Goal: Information Seeking & Learning: Compare options

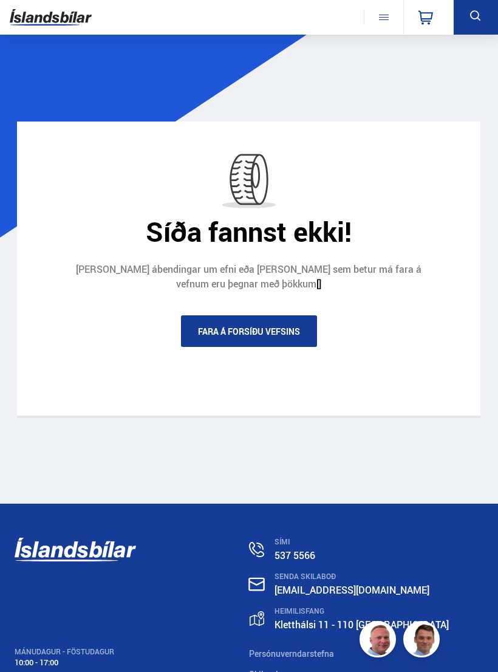
click at [476, 16] on icon at bounding box center [476, 16] width 15 height 15
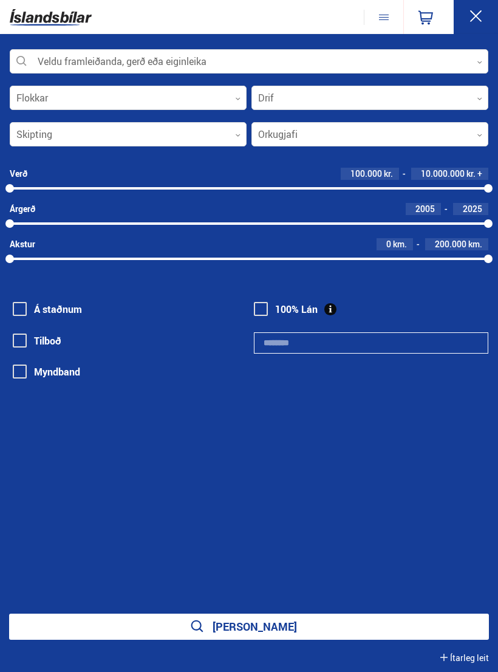
click at [473, 58] on div at bounding box center [249, 62] width 479 height 24
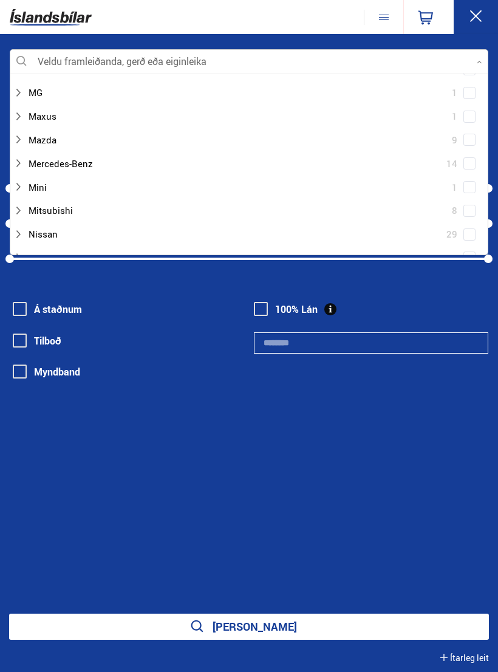
scroll to position [481, 0]
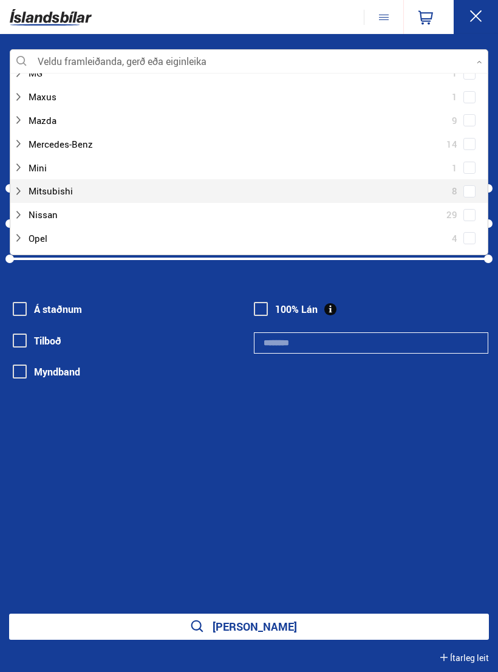
click at [65, 182] on div at bounding box center [236, 191] width 447 height 18
click at [77, 230] on div at bounding box center [261, 239] width 447 height 18
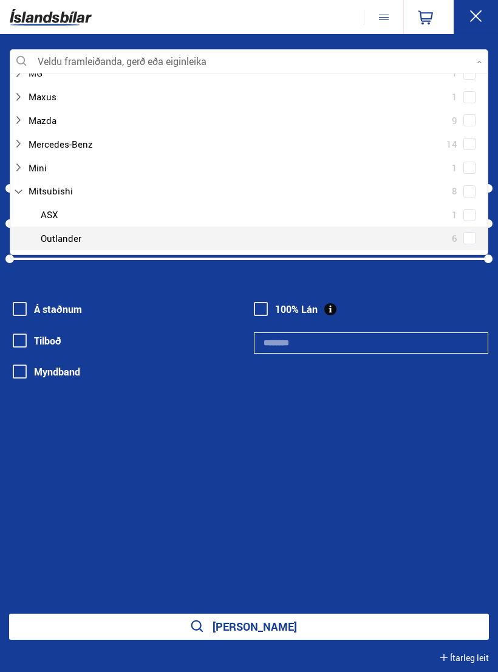
click at [475, 10] on icon at bounding box center [476, 16] width 15 height 15
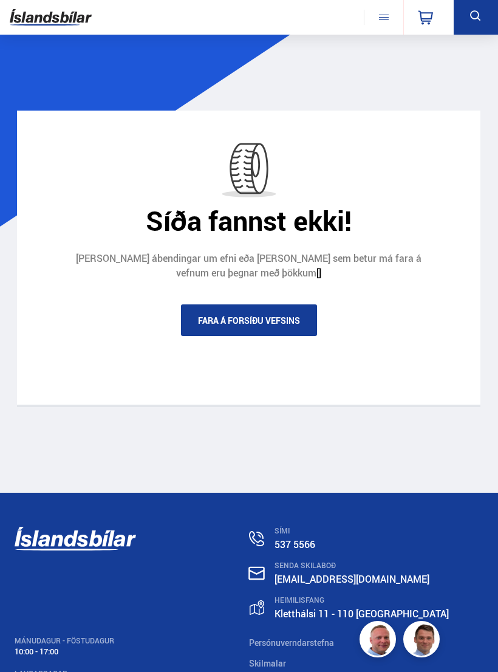
scroll to position [0, 0]
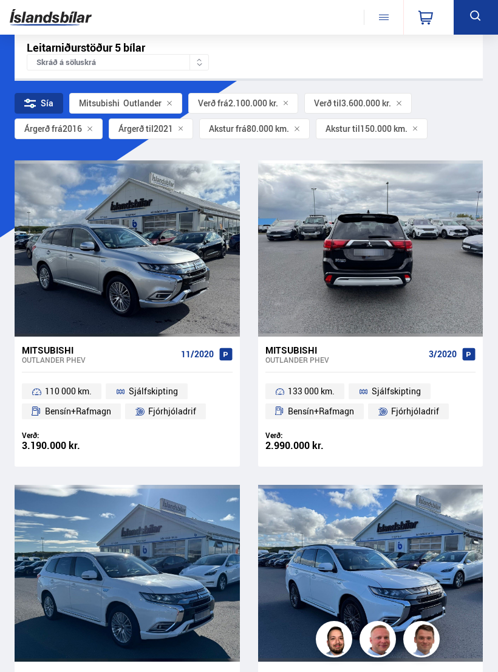
click at [425, 303] on div at bounding box center [416, 248] width 46 height 176
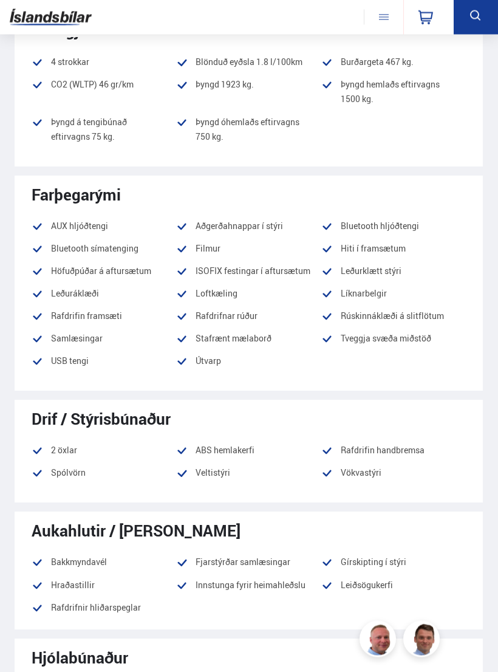
scroll to position [1152, 0]
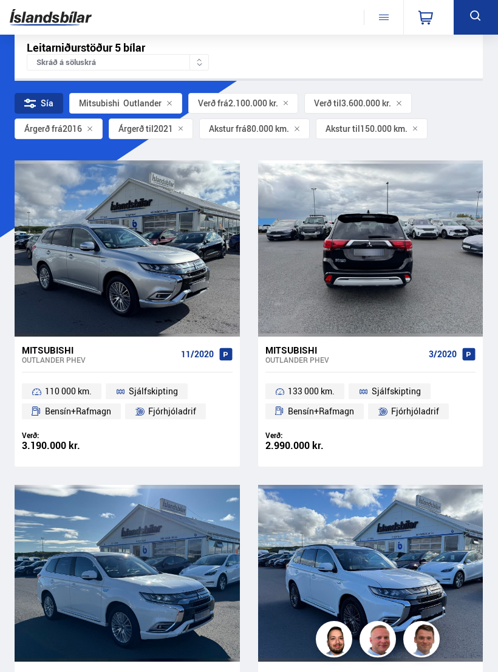
click at [428, 292] on div at bounding box center [416, 248] width 46 height 176
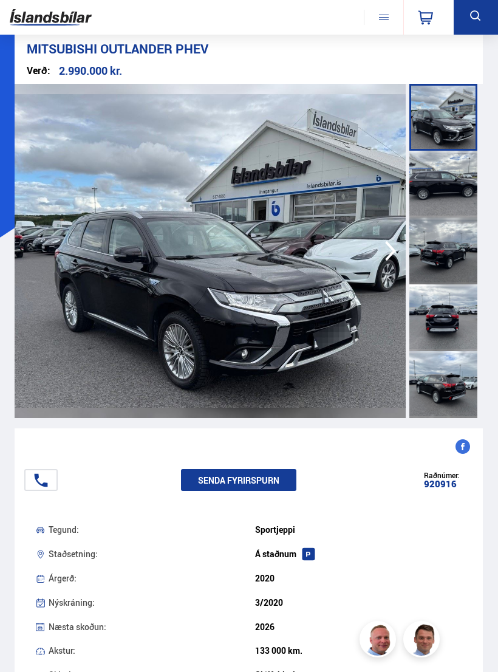
click at [78, 339] on img at bounding box center [210, 251] width 391 height 334
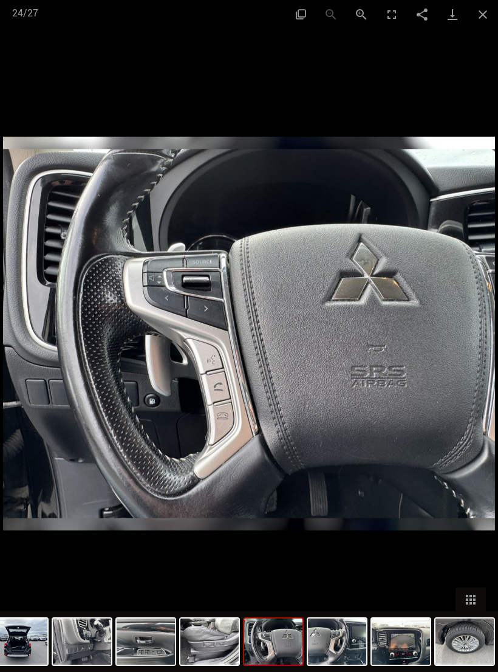
click at [493, 10] on button "Close gallery" at bounding box center [483, 14] width 30 height 29
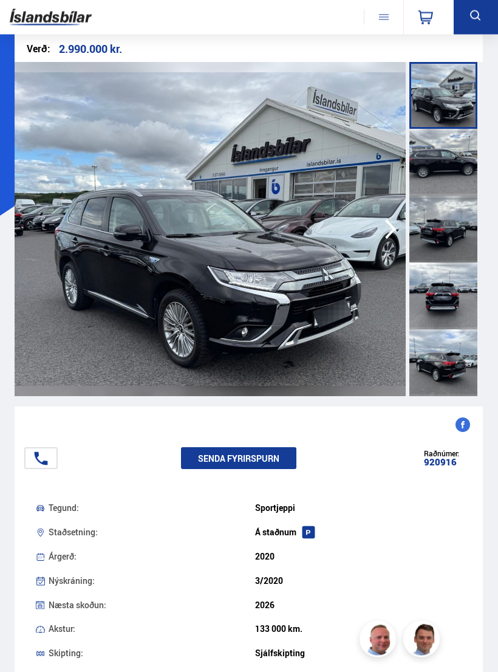
scroll to position [3, 0]
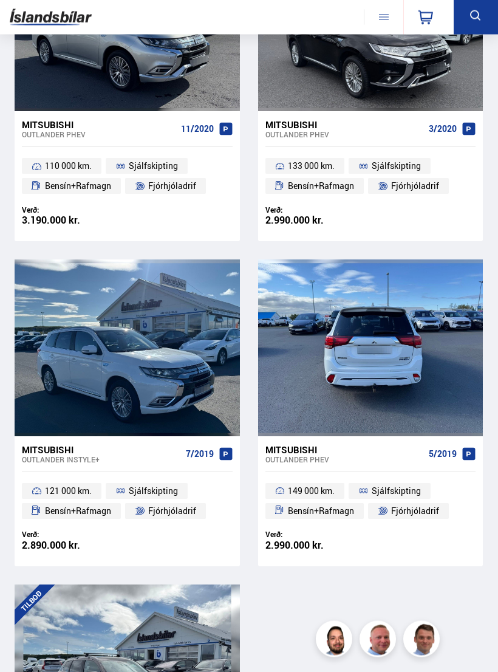
scroll to position [225, 0]
click at [435, 373] on div at bounding box center [416, 348] width 46 height 176
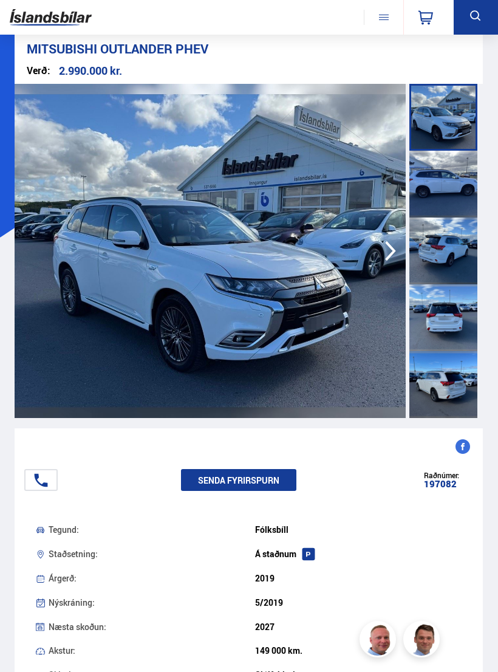
click at [52, 344] on img at bounding box center [210, 251] width 391 height 334
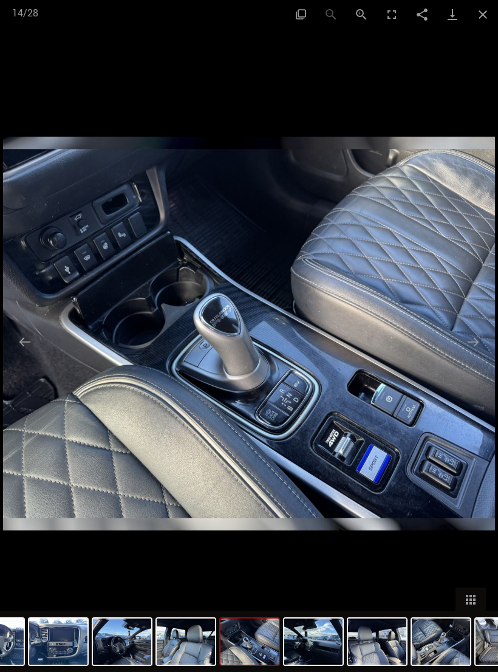
click at [492, 13] on button "Close gallery" at bounding box center [483, 14] width 30 height 29
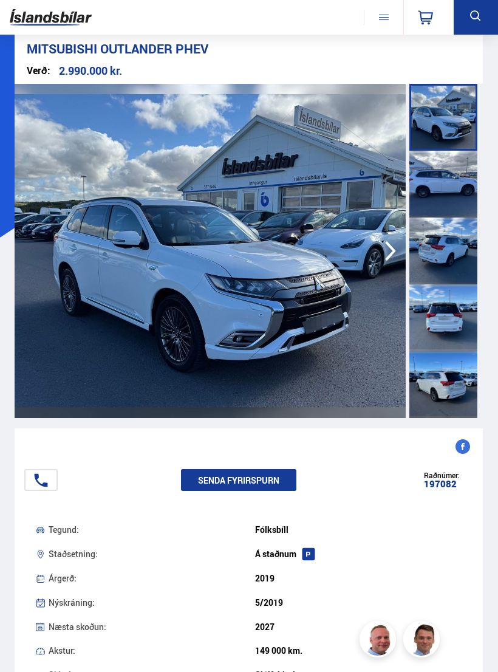
click at [481, 12] on icon at bounding box center [476, 16] width 15 height 15
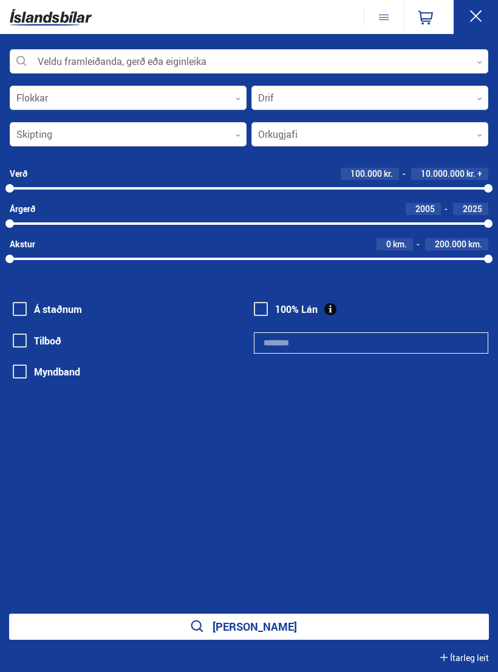
click at [479, 50] on div at bounding box center [249, 62] width 479 height 24
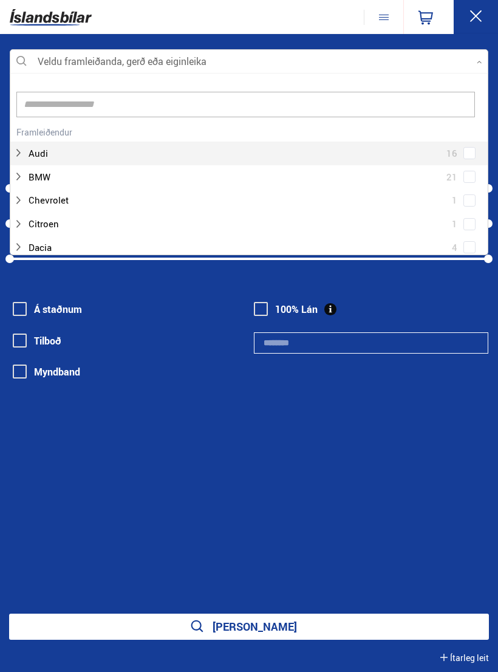
scroll to position [181, 478]
click at [208, 101] on input at bounding box center [245, 105] width 459 height 26
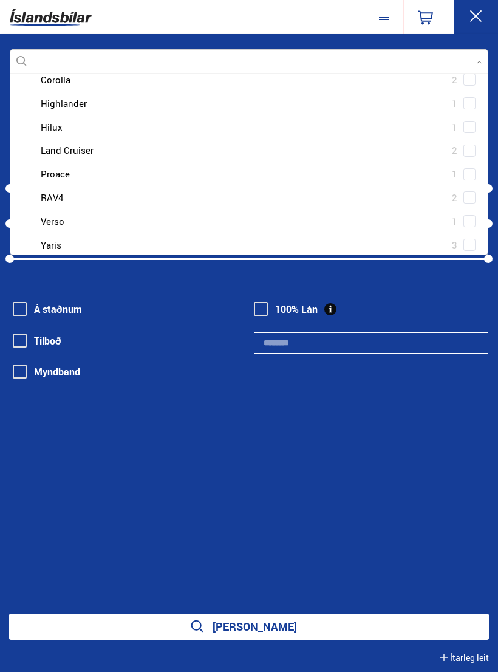
scroll to position [169, 0]
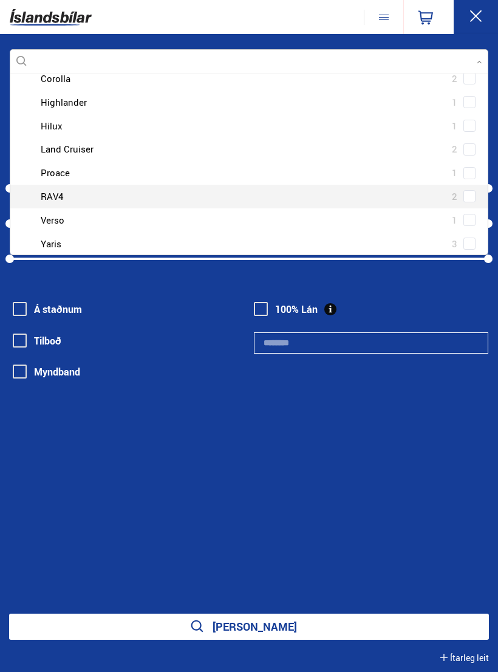
click at [63, 194] on div at bounding box center [261, 197] width 447 height 18
type input "***"
click at [484, 13] on button at bounding box center [476, 17] width 44 height 35
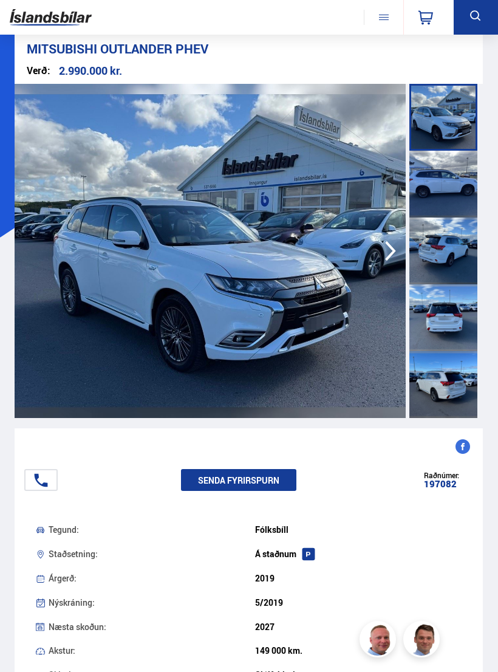
scroll to position [0, 0]
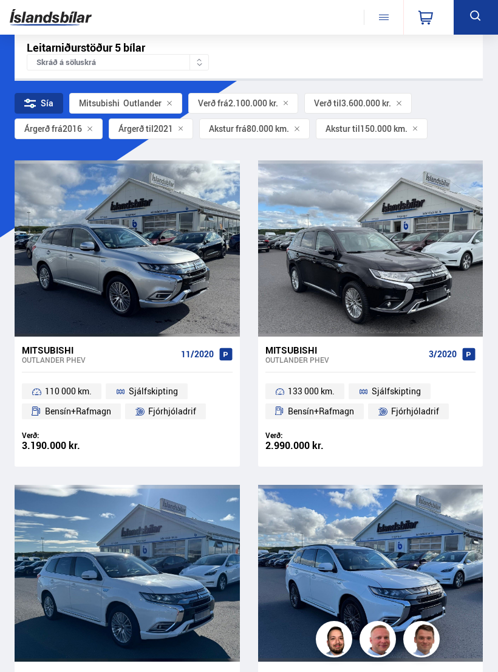
click at [135, 107] on span "Mitsubishi Outlander" at bounding box center [120, 103] width 83 height 10
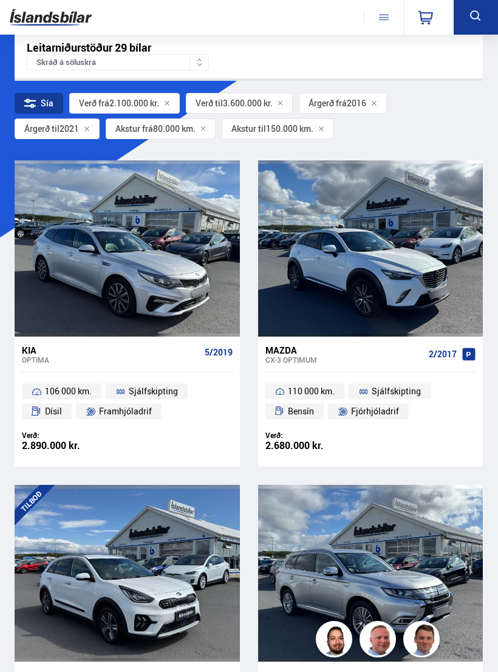
click at [168, 105] on icon at bounding box center [167, 103] width 6 height 6
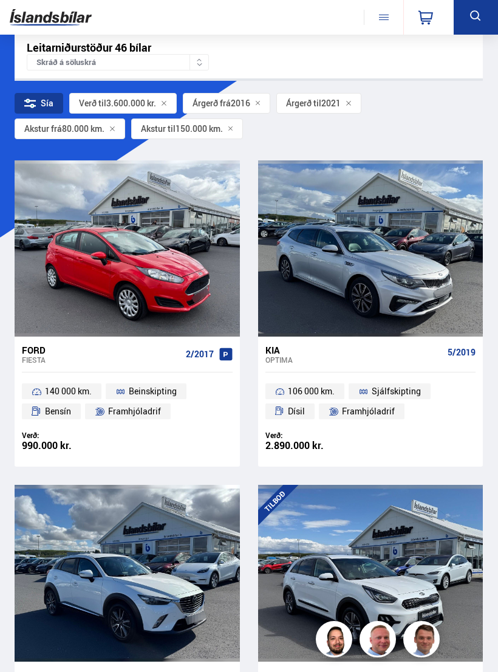
click at [207, 55] on div at bounding box center [199, 62] width 19 height 15
click at [355, 62] on div "Leitarniðurstöður 46 bílar Skráð á [GEOGRAPHIC_DATA]" at bounding box center [249, 55] width 469 height 45
click at [474, 13] on icon at bounding box center [476, 16] width 15 height 15
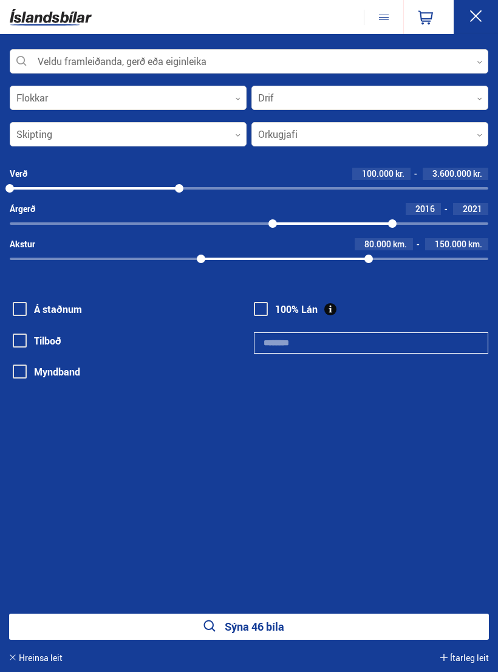
click at [477, 62] on div at bounding box center [249, 62] width 479 height 24
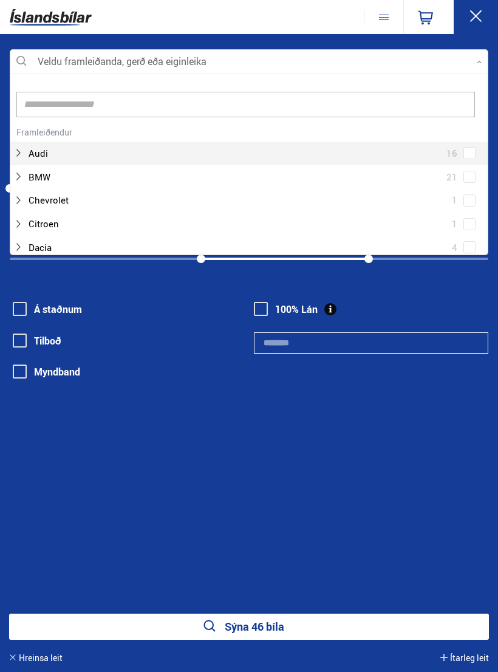
scroll to position [181, 478]
click at [374, 102] on input at bounding box center [245, 105] width 459 height 26
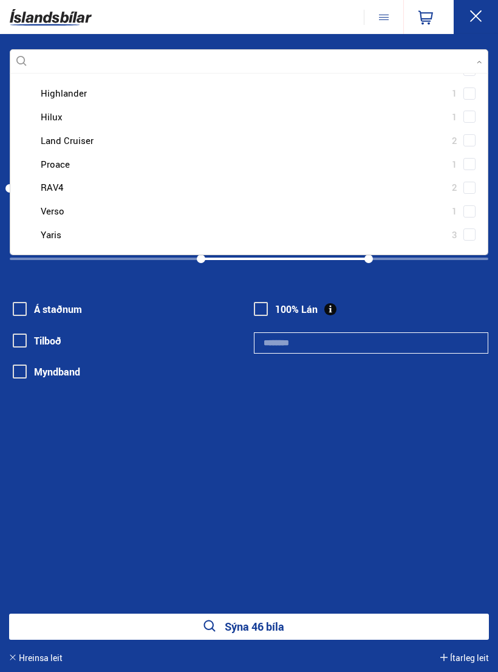
scroll to position [129, 0]
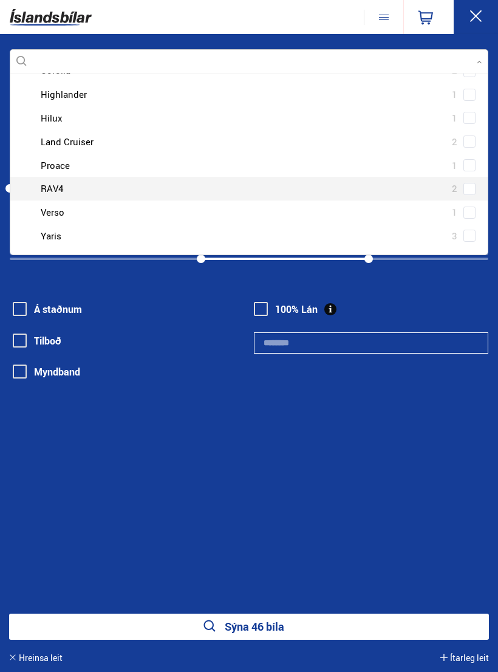
click at [64, 184] on div at bounding box center [261, 189] width 447 height 18
type input "*****"
click at [470, 182] on div "Toyota Aygo 1 Toyota Corolla 2 Toyota Highlander 1 Toyota Hilux 1 Toyota Land C…" at bounding box center [249, 142] width 478 height 212
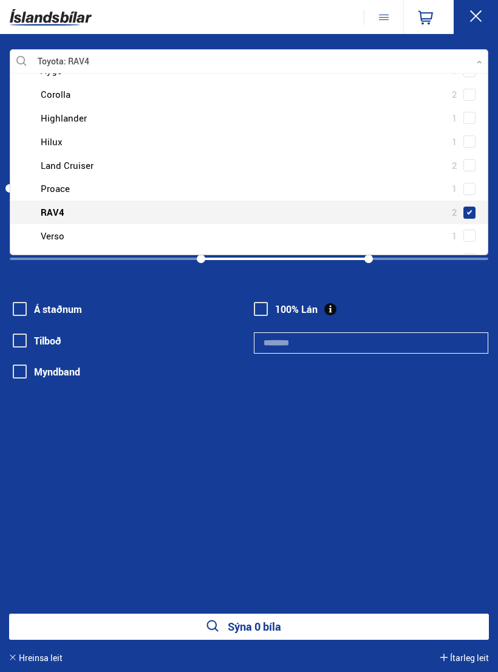
click at [256, 626] on button "Sýna 0 bíla" at bounding box center [249, 627] width 480 height 26
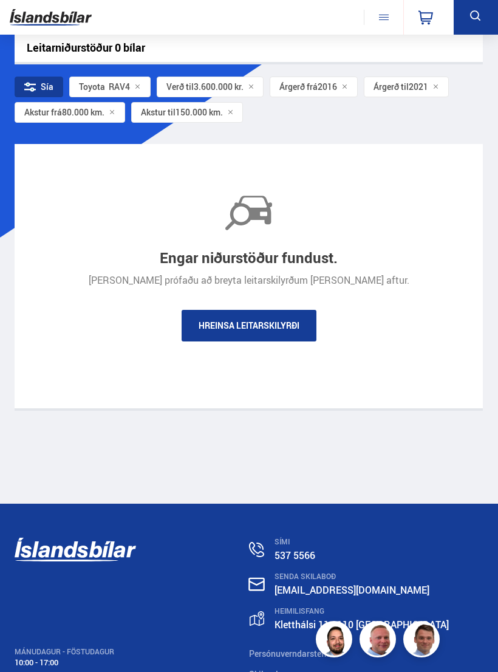
click at [442, 33] on div "0" at bounding box center [429, 17] width 50 height 35
click at [406, 150] on div "Engar niðurstöður fundust. [PERSON_NAME] prófaðu að breyta leitarskilyrðum [PER…" at bounding box center [249, 276] width 469 height 264
click at [135, 86] on icon at bounding box center [138, 87] width 6 height 6
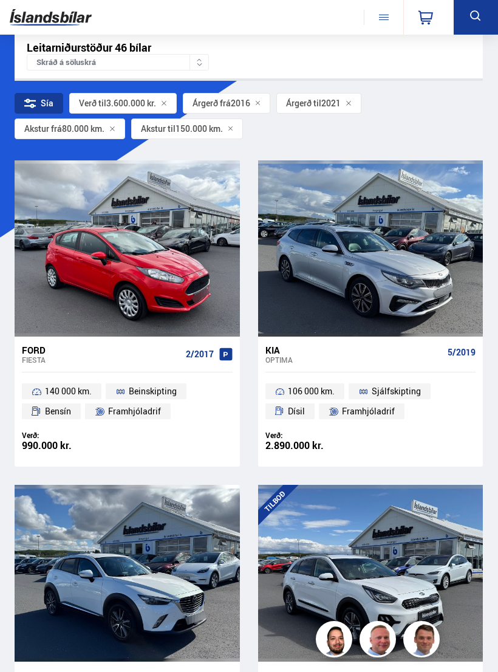
click at [481, 18] on icon at bounding box center [476, 16] width 15 height 15
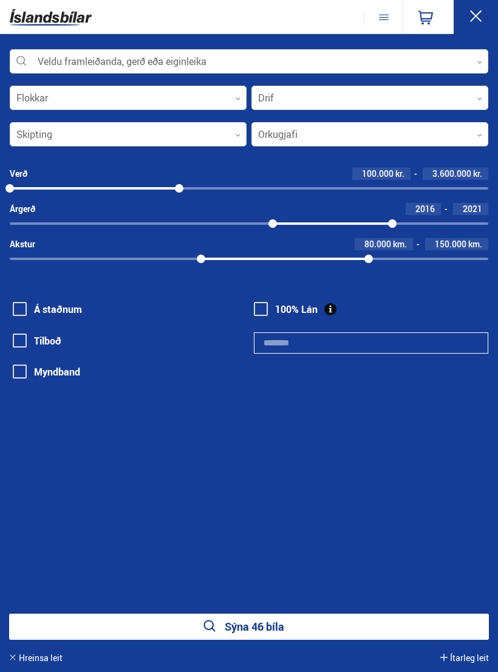
click at [477, 55] on div at bounding box center [249, 62] width 479 height 24
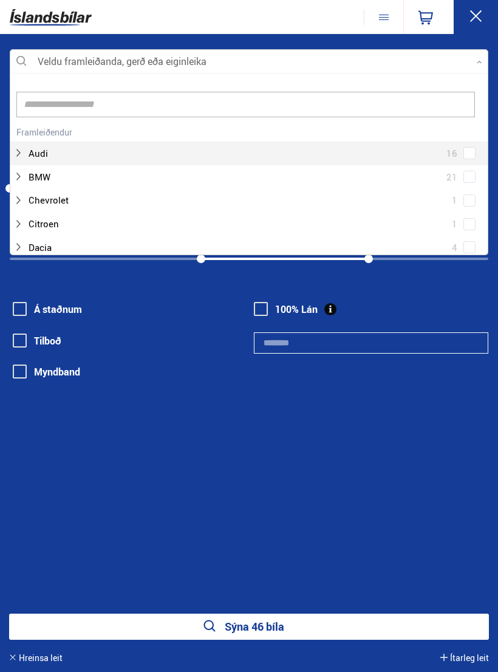
scroll to position [181, 478]
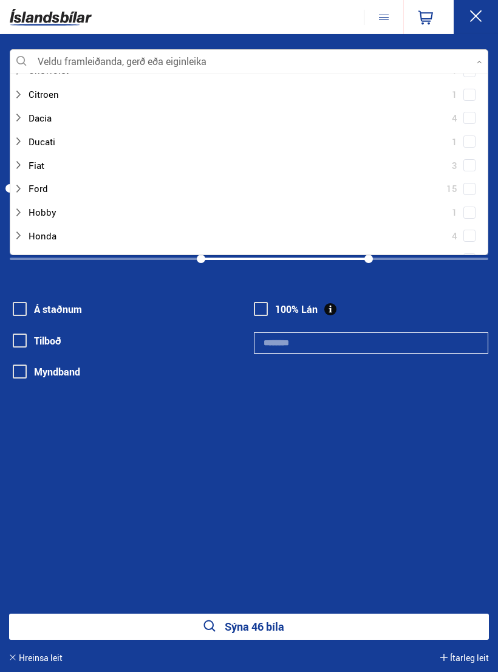
click at [274, 63] on div at bounding box center [249, 62] width 479 height 24
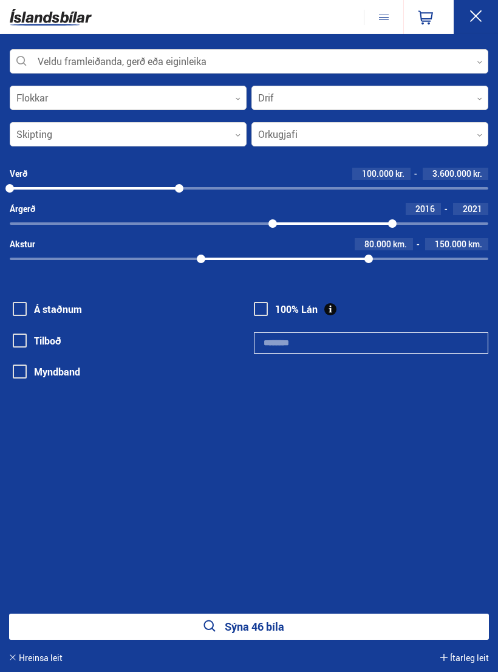
click at [483, 58] on div at bounding box center [249, 62] width 479 height 24
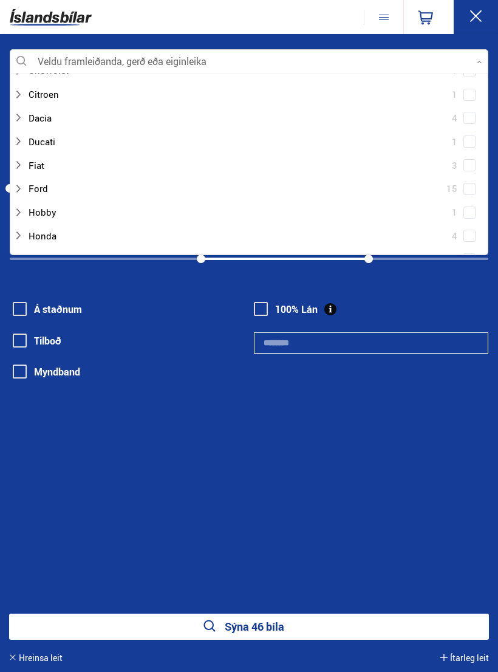
click at [54, 234] on div at bounding box center [236, 236] width 447 height 18
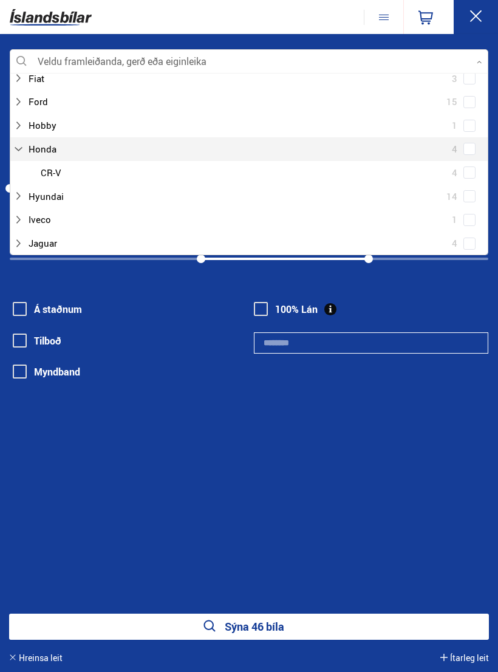
scroll to position [218, 0]
click at [59, 168] on div at bounding box center [261, 172] width 447 height 18
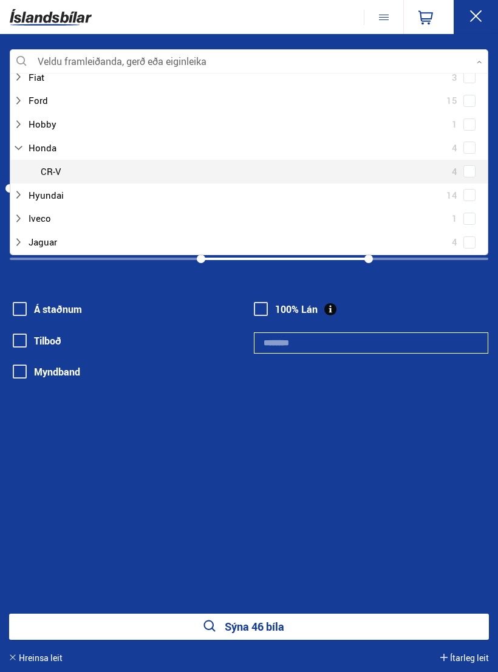
click at [474, 164] on div "Honda 4 Honda CR-V 4" at bounding box center [249, 159] width 478 height 47
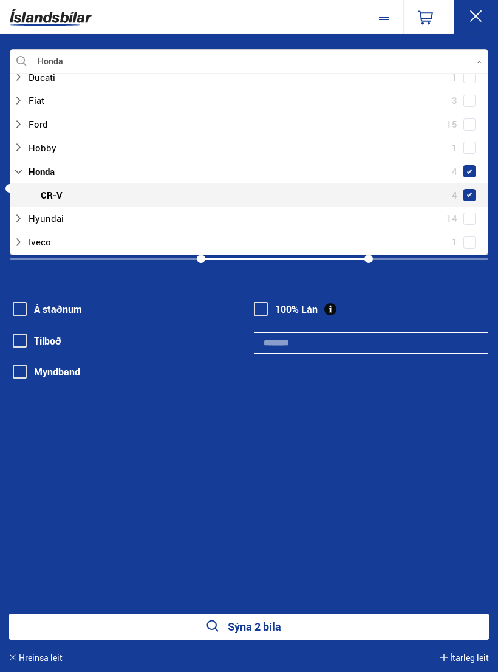
click at [260, 638] on button "Sýna 2 bíla" at bounding box center [249, 627] width 480 height 26
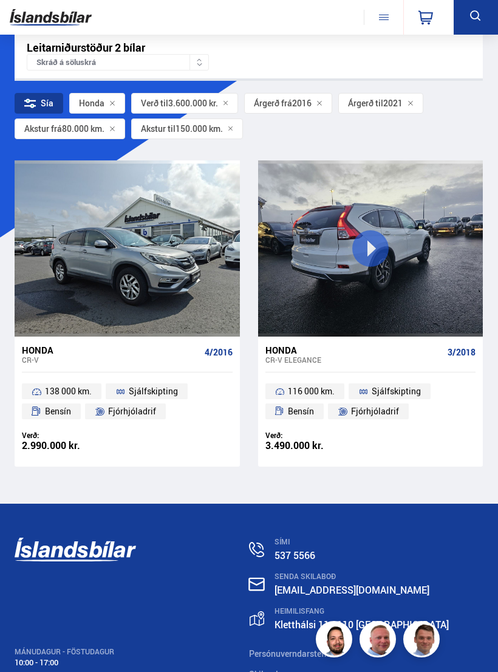
click at [374, 255] on div at bounding box center [371, 248] width 46 height 176
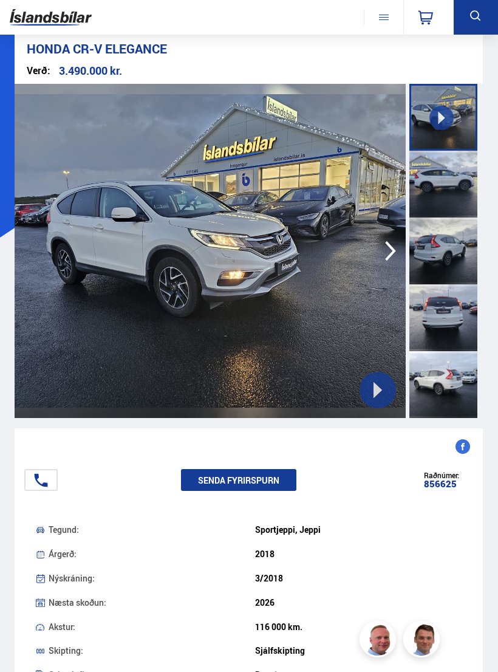
click at [387, 249] on icon "button" at bounding box center [391, 250] width 24 height 29
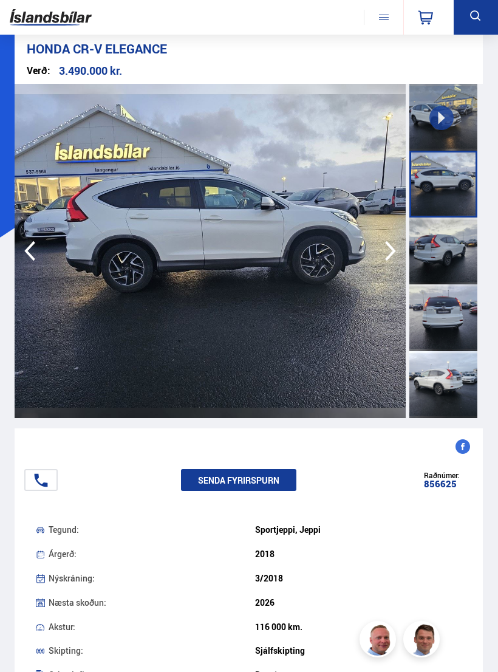
click at [388, 253] on icon "button" at bounding box center [391, 250] width 24 height 29
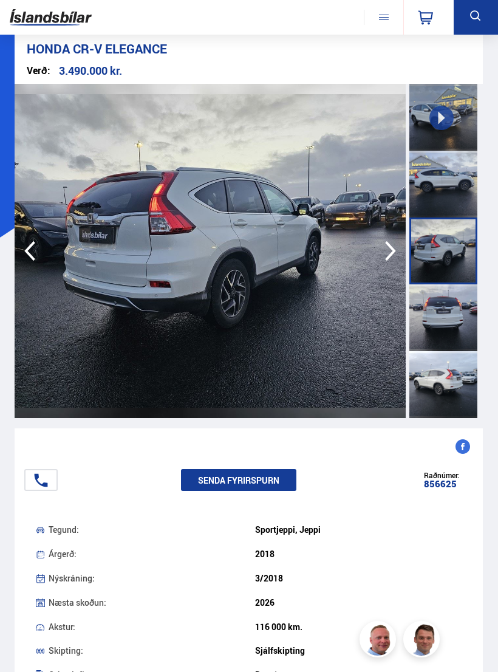
click at [359, 315] on img at bounding box center [210, 251] width 391 height 334
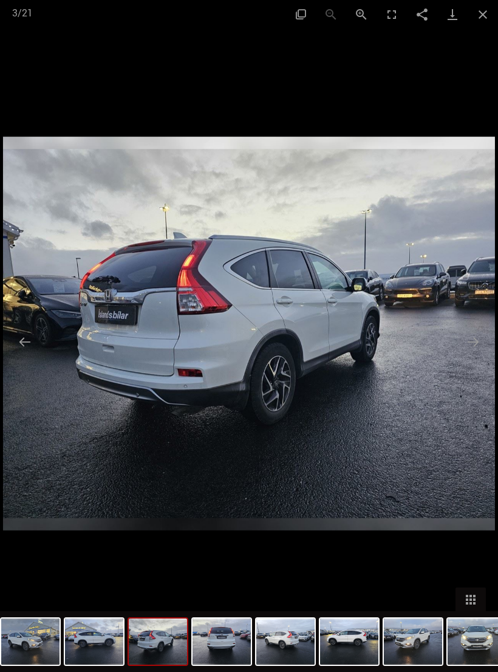
click at [467, 335] on button "Next slide" at bounding box center [474, 342] width 26 height 24
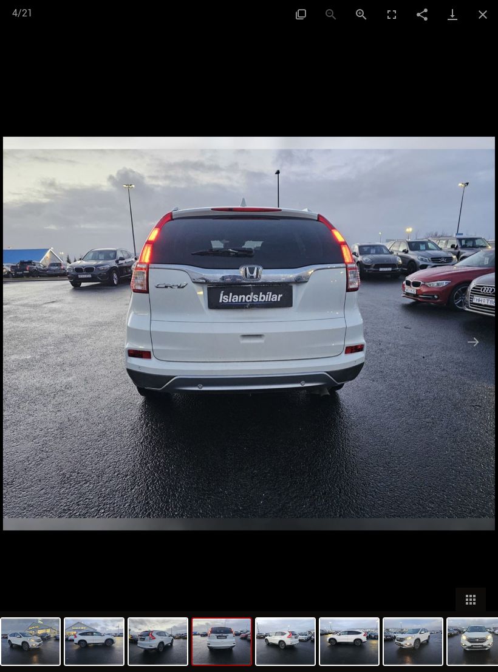
click at [470, 340] on button "Next slide" at bounding box center [474, 342] width 26 height 24
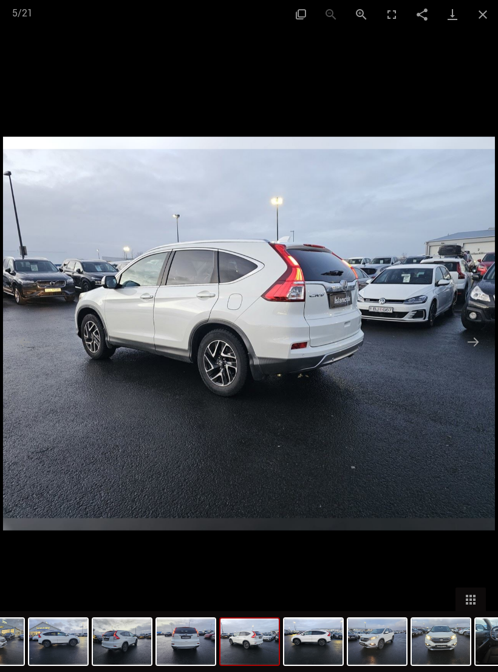
click at [469, 338] on button "Next slide" at bounding box center [474, 342] width 26 height 24
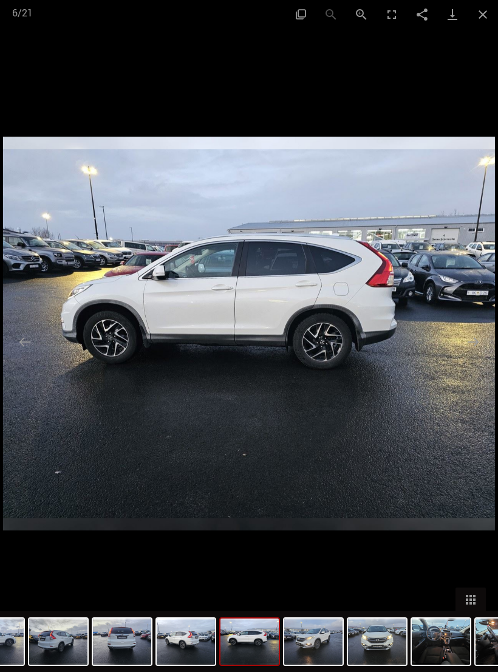
click at [467, 337] on button "Next slide" at bounding box center [474, 342] width 26 height 24
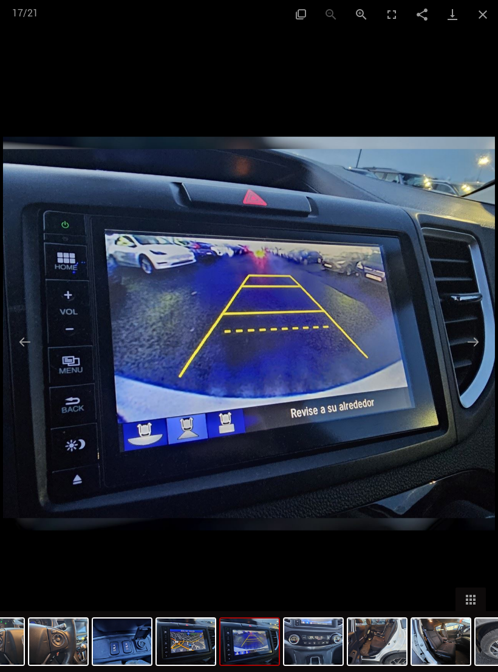
scroll to position [1, 0]
click at [490, 10] on button "Close gallery" at bounding box center [483, 14] width 30 height 29
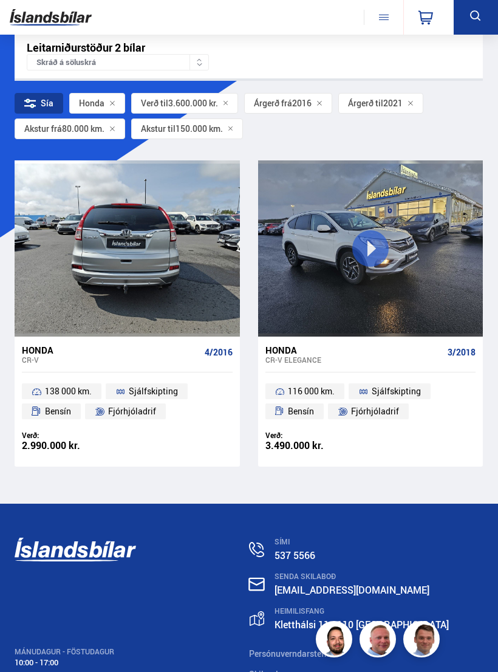
click at [477, 15] on icon at bounding box center [476, 16] width 15 height 15
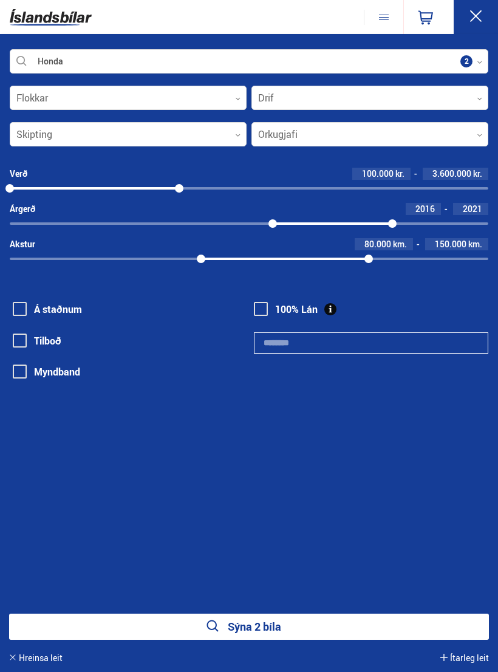
click at [481, 60] on icon at bounding box center [479, 62] width 5 height 5
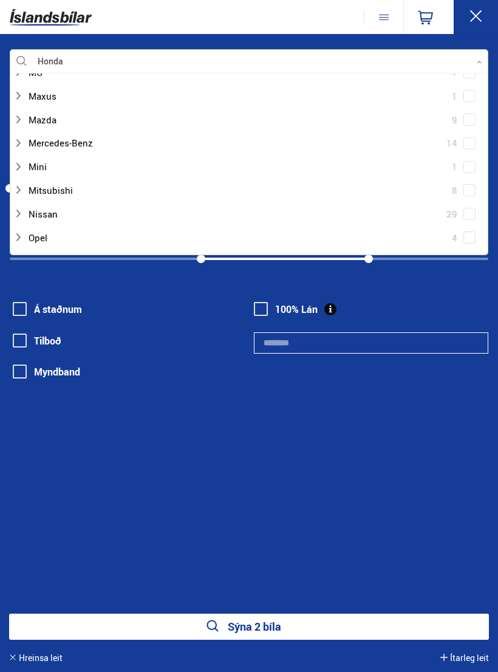
scroll to position [532, 0]
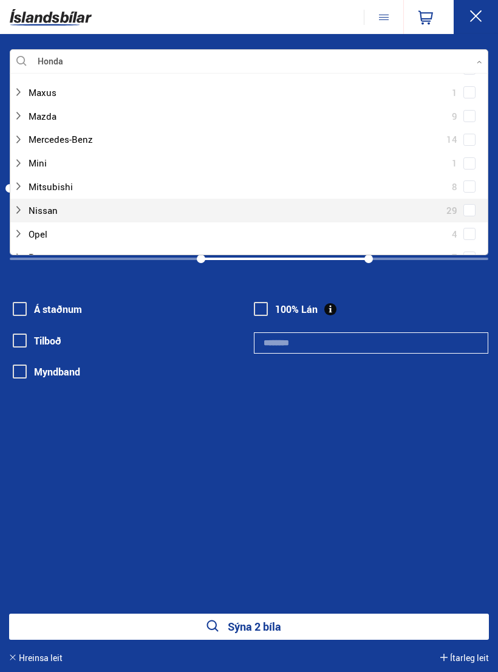
click at [61, 202] on div at bounding box center [236, 211] width 447 height 18
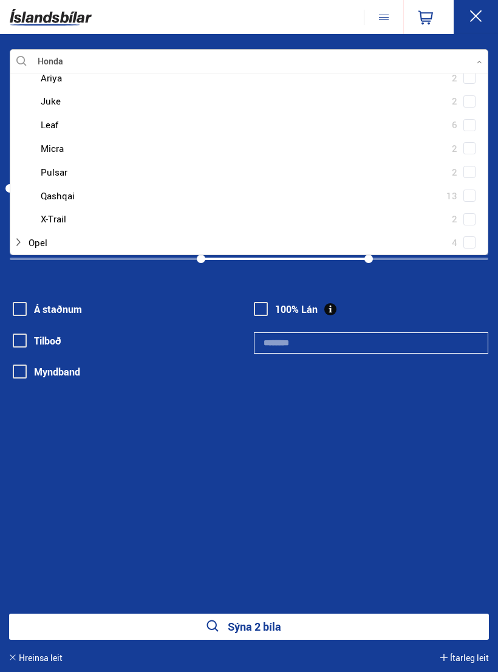
scroll to position [689, 0]
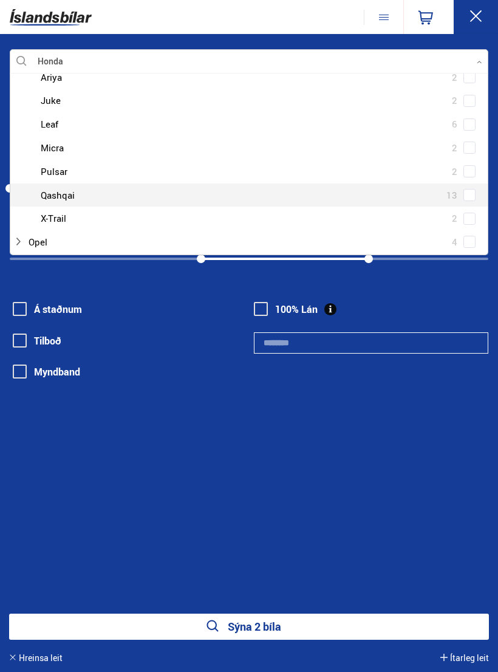
click at [73, 187] on div at bounding box center [261, 196] width 447 height 18
click at [475, 189] on span at bounding box center [470, 195] width 12 height 12
click at [262, 633] on button "Sýna 6 bíla" at bounding box center [249, 627] width 480 height 26
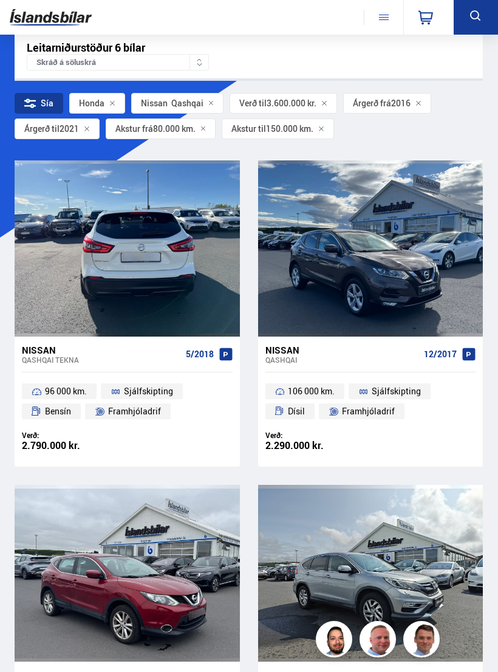
click at [155, 259] on div at bounding box center [173, 248] width 46 height 176
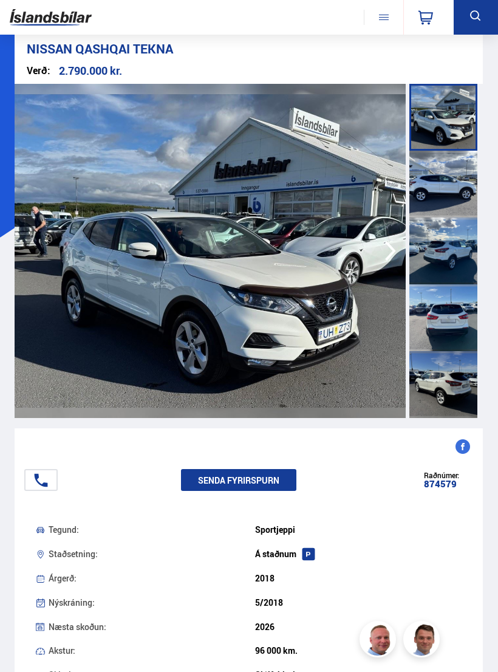
click at [362, 351] on img at bounding box center [210, 251] width 391 height 334
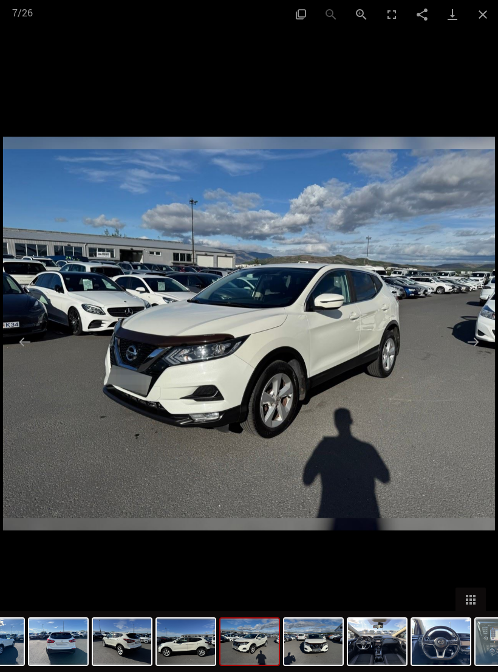
click at [484, 13] on button "Close gallery" at bounding box center [483, 14] width 30 height 29
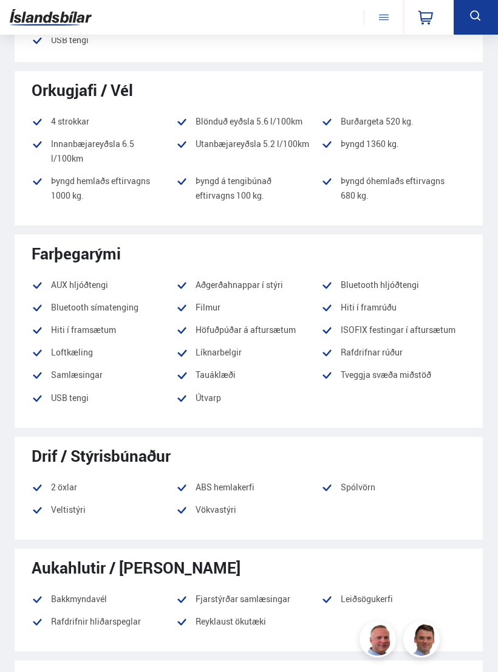
scroll to position [1034, 0]
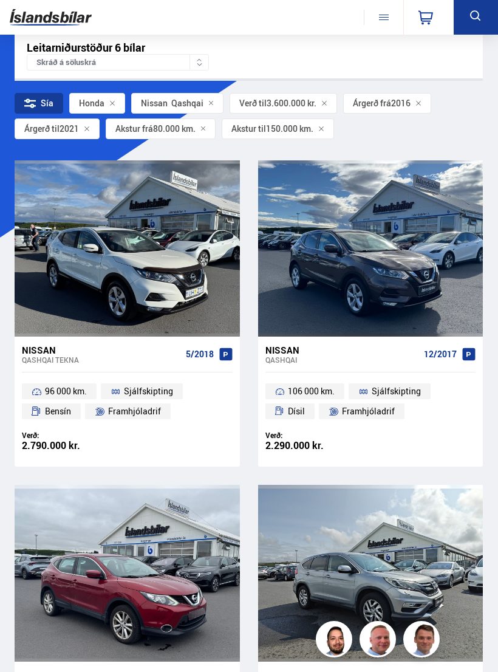
click at [473, 15] on icon at bounding box center [476, 16] width 15 height 15
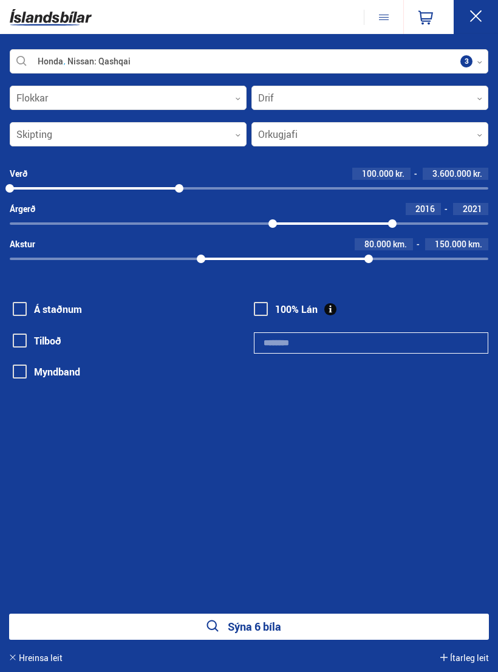
click at [485, 57] on div at bounding box center [249, 62] width 479 height 24
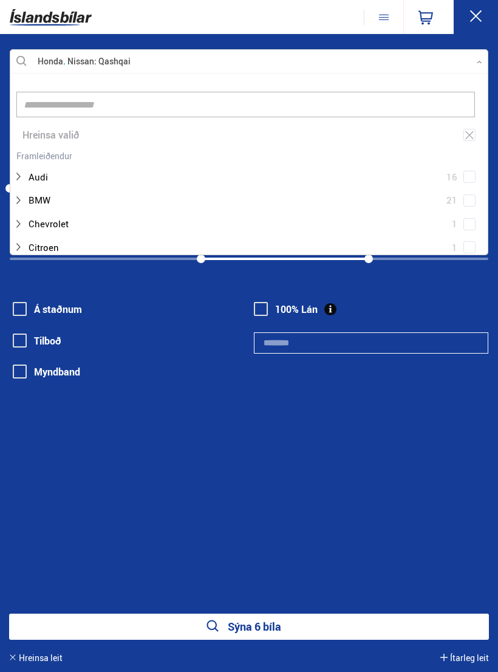
scroll to position [181, 478]
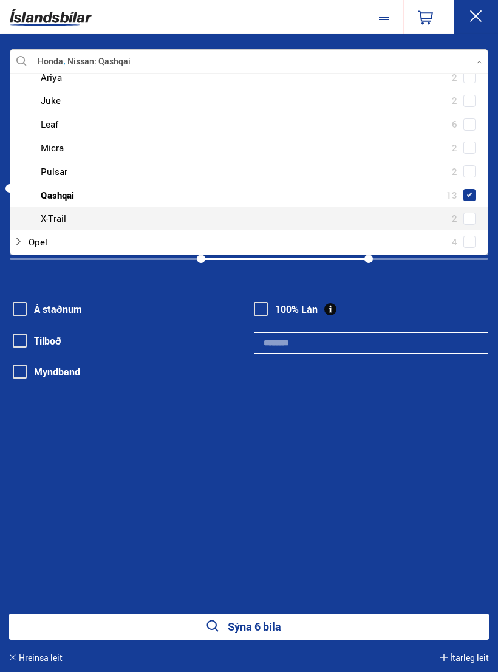
click at [476, 210] on div at bounding box center [261, 219] width 447 height 18
click at [470, 213] on span at bounding box center [470, 219] width 12 height 12
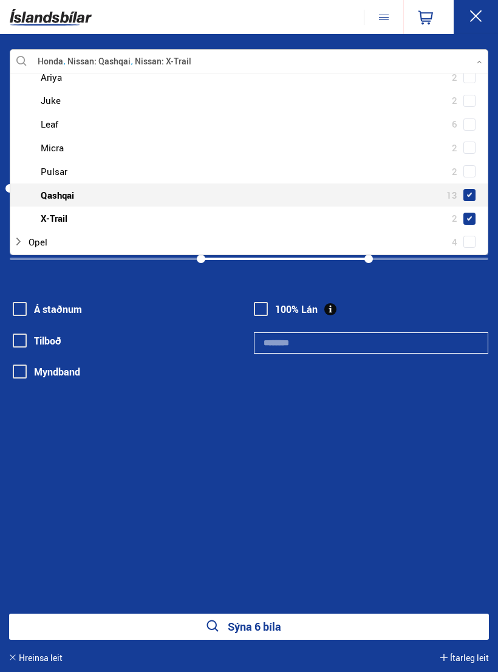
click at [477, 187] on div at bounding box center [261, 196] width 447 height 18
click at [467, 189] on span at bounding box center [470, 195] width 12 height 12
click at [277, 625] on button "Sýna 2 bíla" at bounding box center [249, 627] width 480 height 26
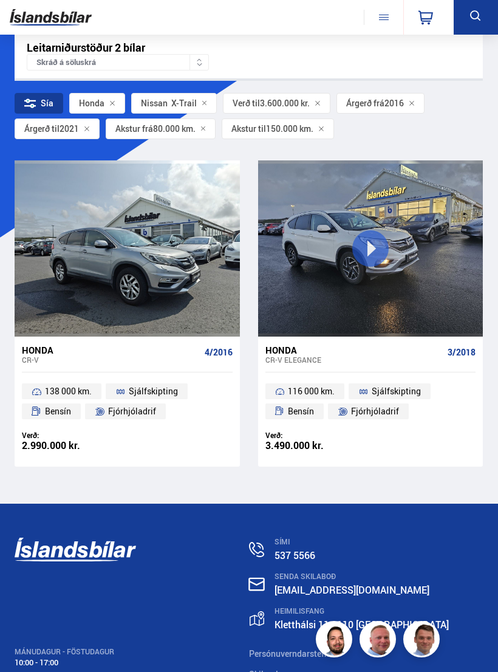
click at [106, 105] on div "Honda" at bounding box center [97, 103] width 56 height 21
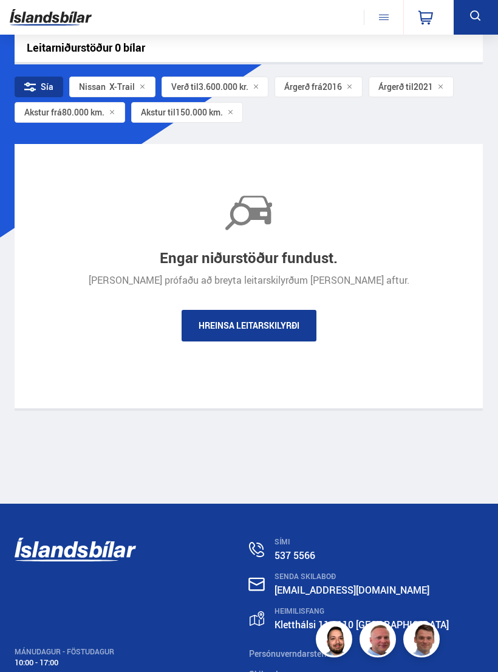
click at [470, 16] on icon at bounding box center [476, 16] width 15 height 15
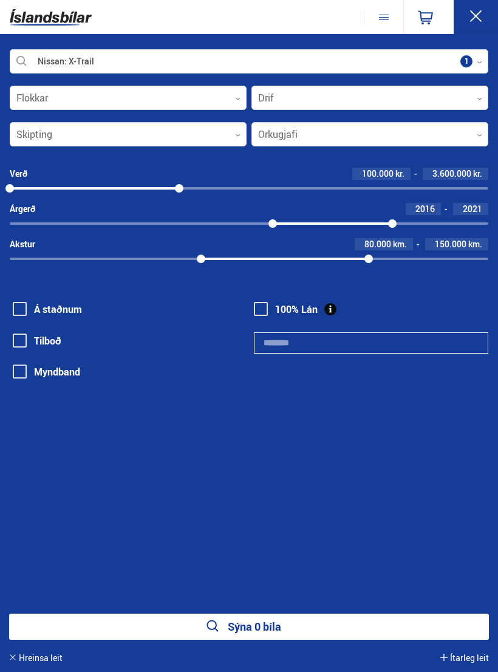
click at [481, 63] on icon at bounding box center [479, 62] width 5 height 5
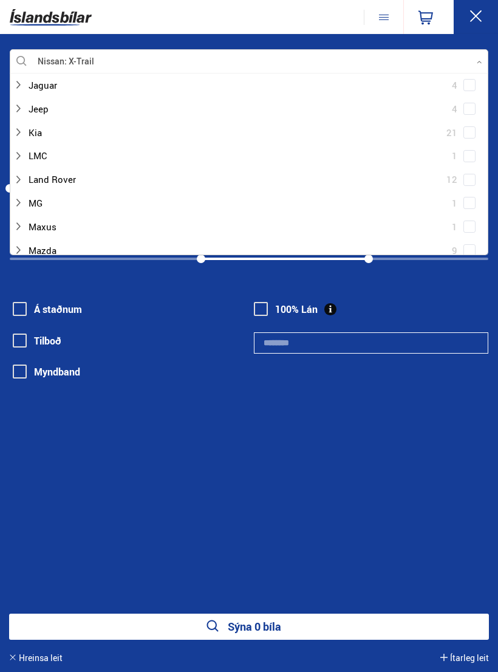
scroll to position [399, 0]
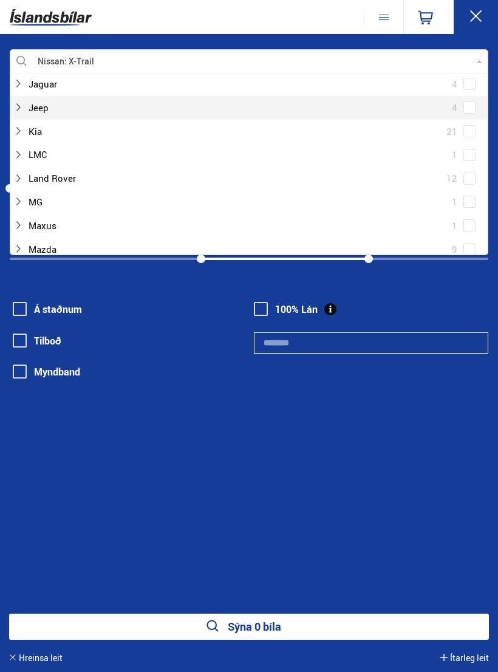
click at [45, 99] on div at bounding box center [236, 108] width 447 height 18
click at [474, 173] on span at bounding box center [470, 179] width 12 height 12
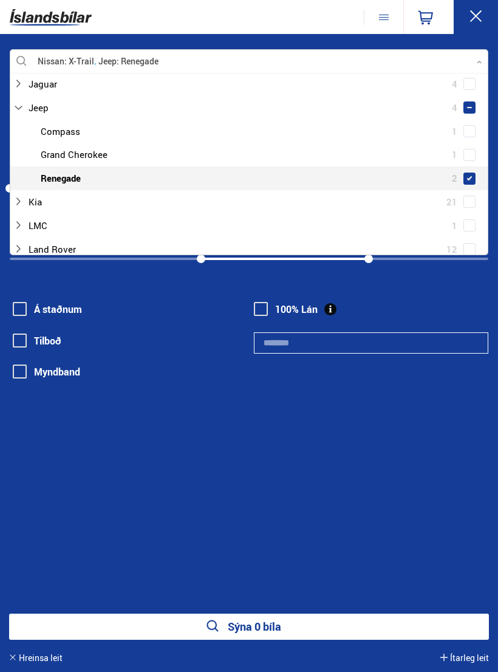
click at [267, 631] on button "Sýna 0 bíla" at bounding box center [249, 627] width 480 height 26
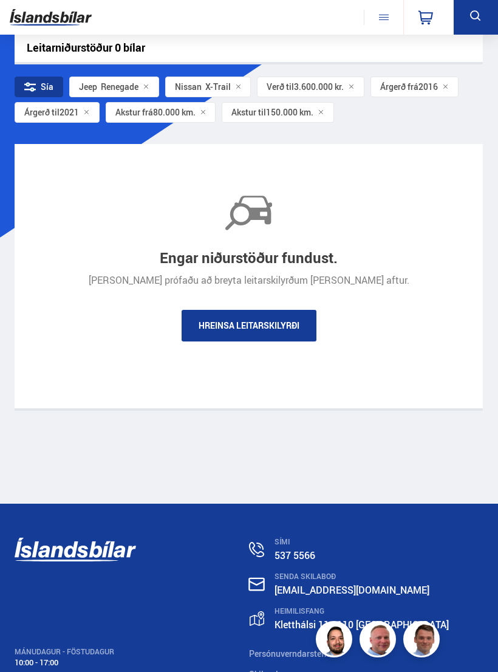
click at [479, 17] on icon at bounding box center [475, 15] width 10 height 10
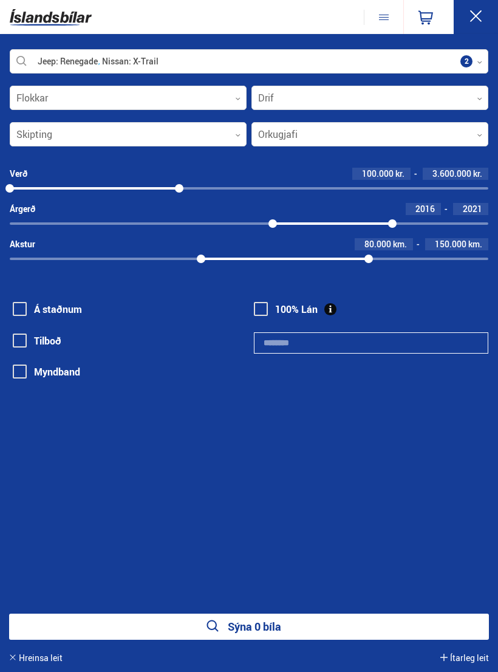
click at [483, 64] on div at bounding box center [249, 62] width 479 height 24
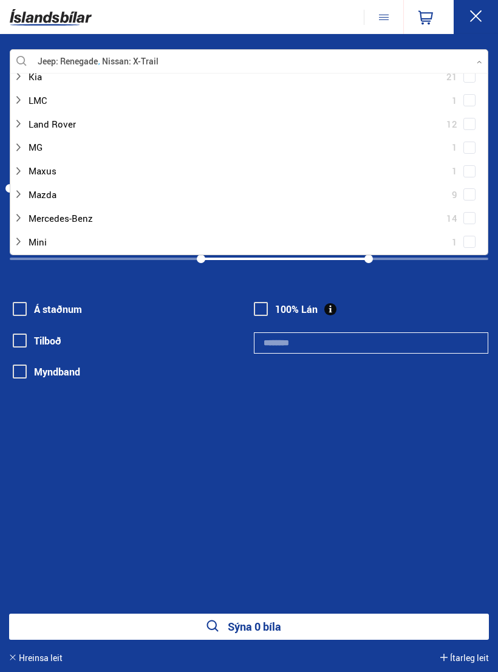
scroll to position [526, 0]
click at [40, 185] on div at bounding box center [236, 194] width 447 height 18
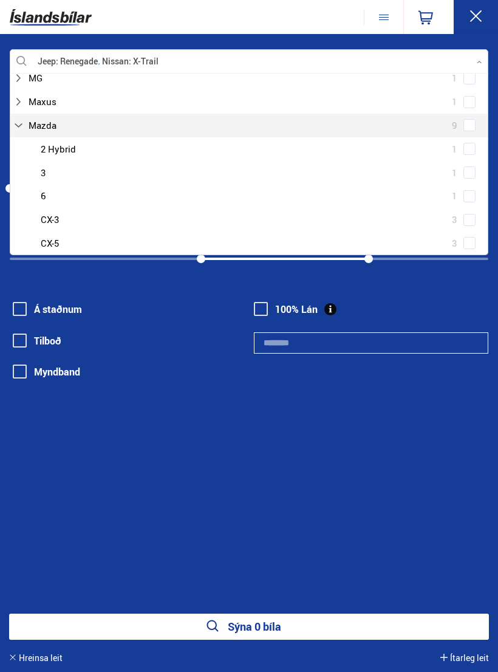
scroll to position [605, 0]
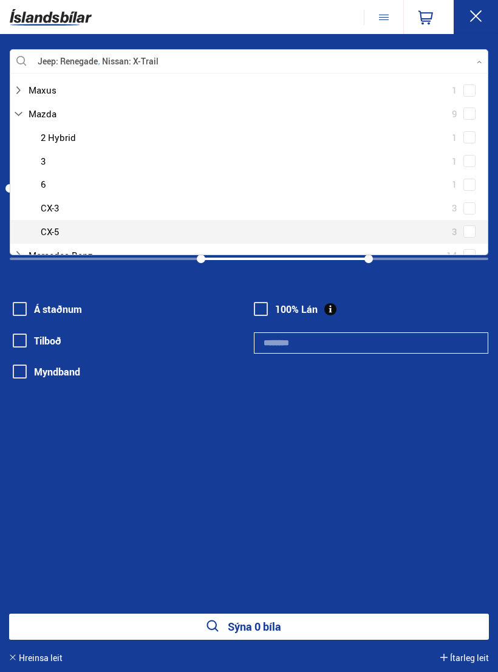
click at [56, 223] on div at bounding box center [261, 232] width 447 height 18
click at [473, 225] on span at bounding box center [470, 231] width 12 height 12
click at [332, 631] on button "Sýna 0 bíla" at bounding box center [249, 627] width 480 height 26
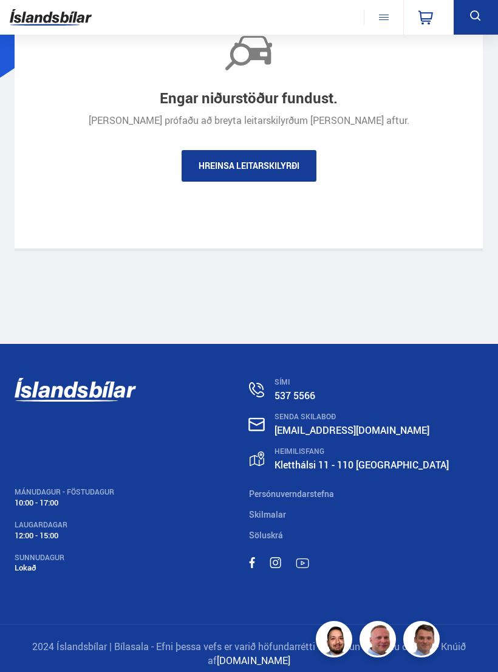
scroll to position [165, 0]
